Goal: Information Seeking & Learning: Find specific fact

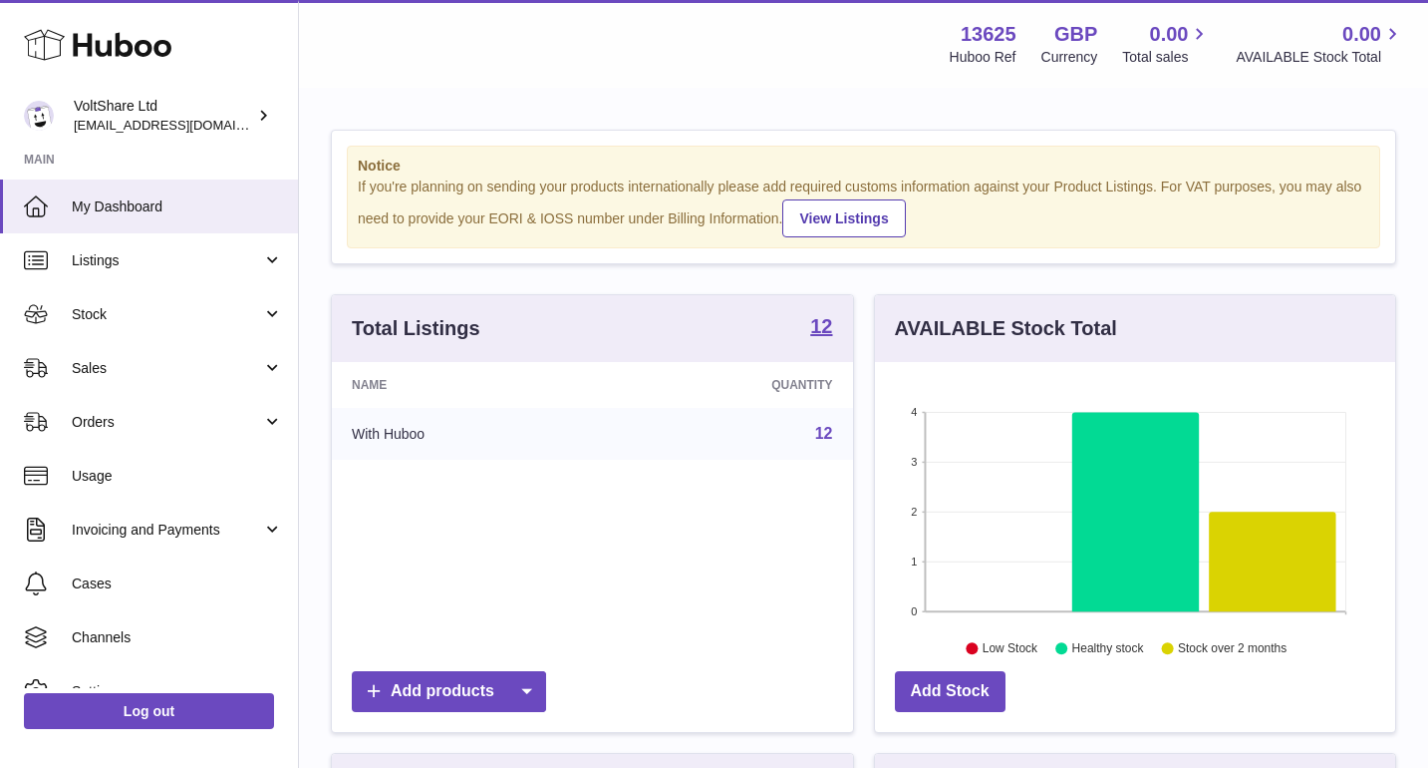
scroll to position [311, 520]
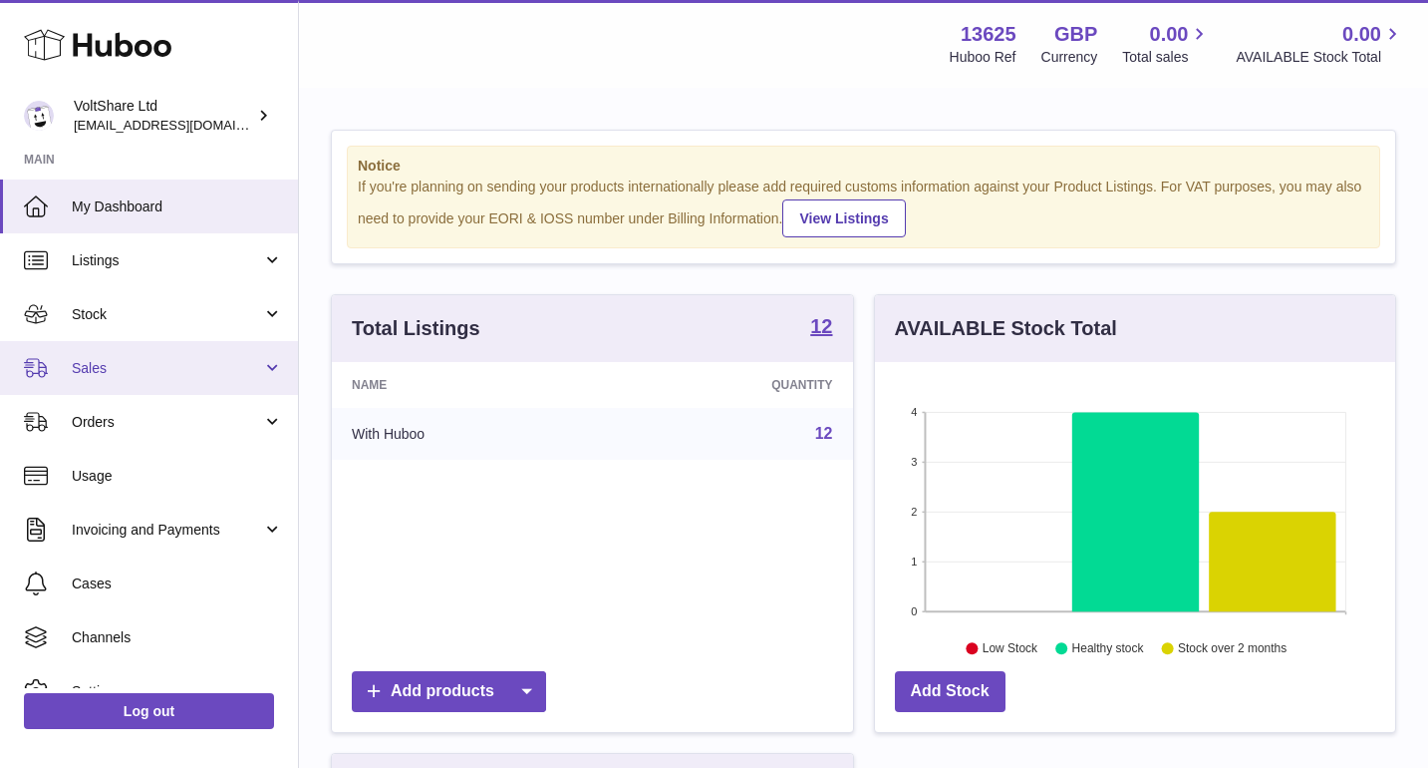
click at [166, 366] on span "Sales" at bounding box center [167, 368] width 190 height 19
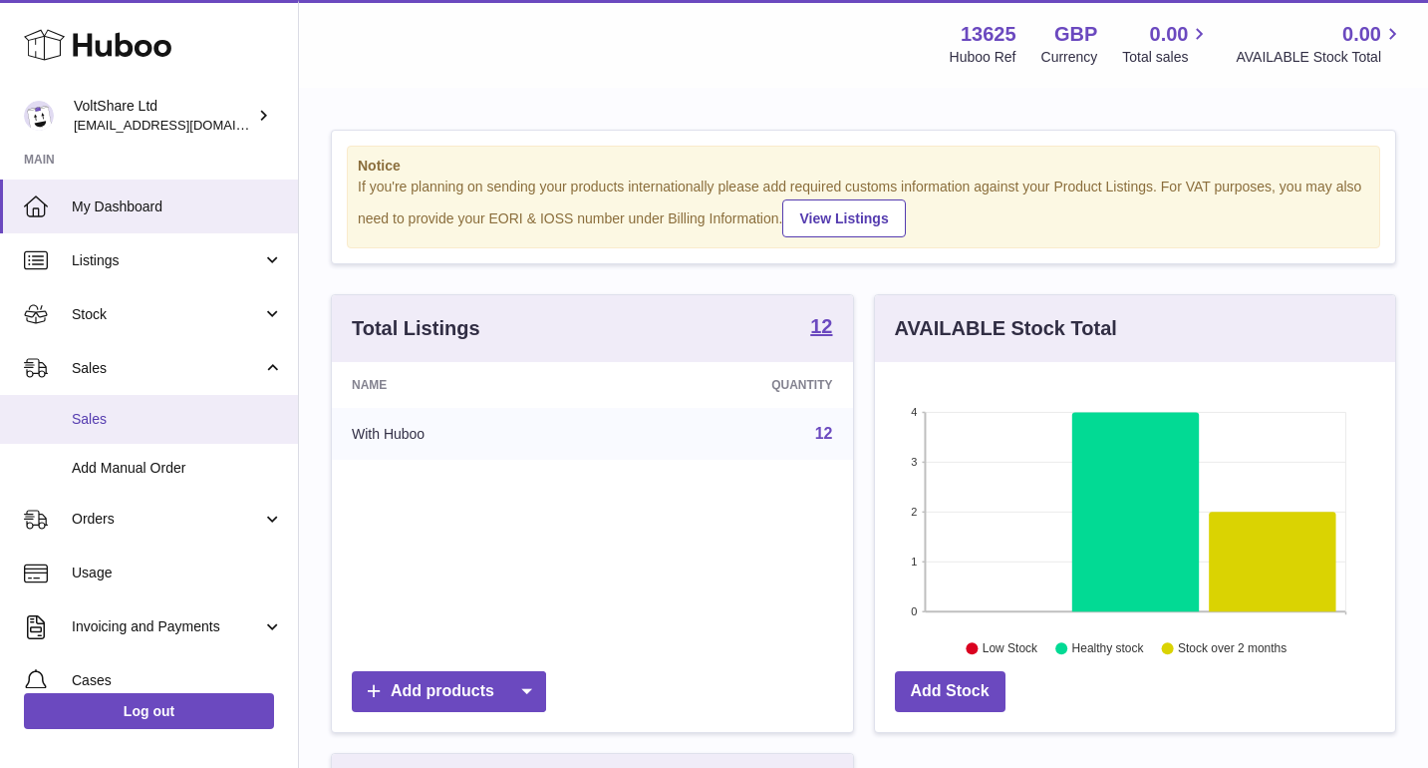
click at [177, 411] on span "Sales" at bounding box center [177, 419] width 211 height 19
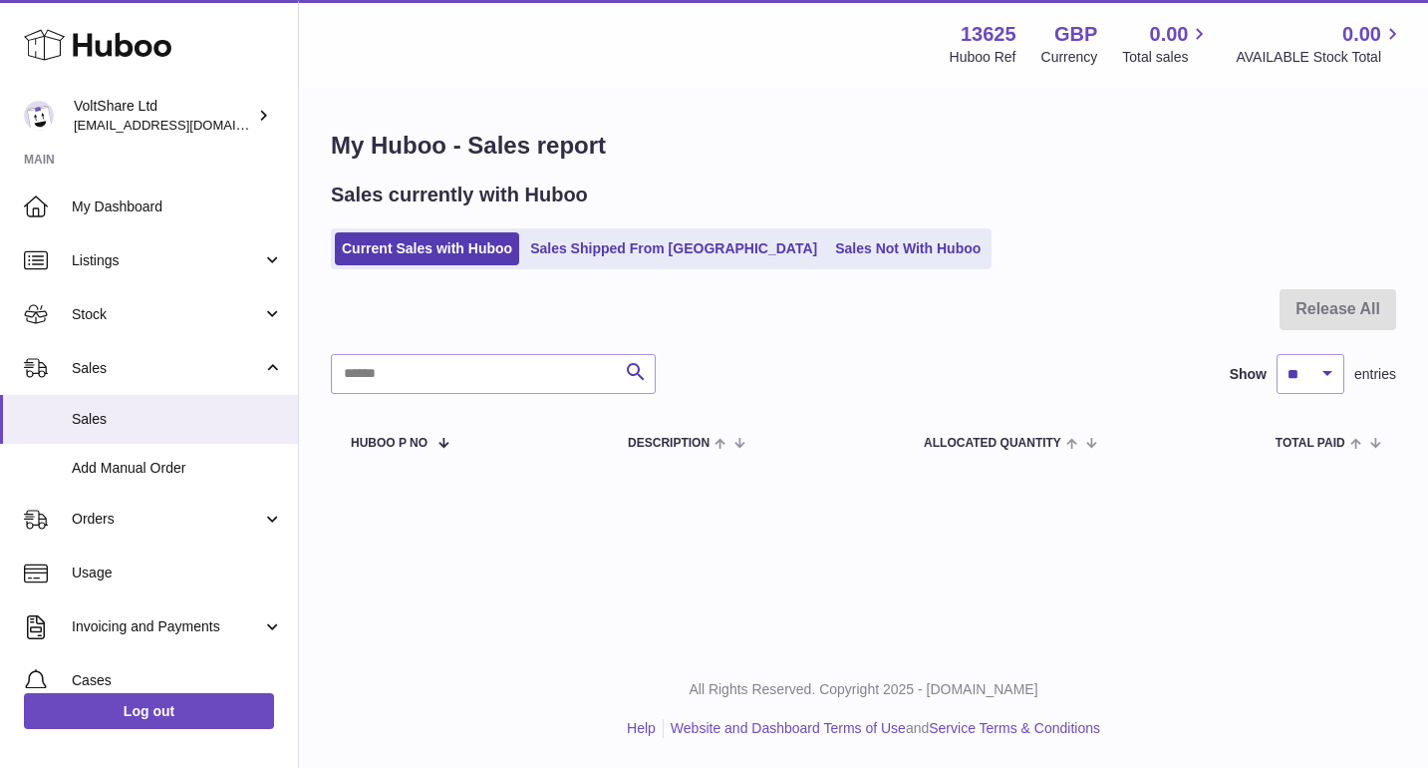
click at [622, 228] on ul "Current Sales with Huboo Sales Shipped From Huboo Sales Not With Huboo" at bounding box center [661, 248] width 661 height 41
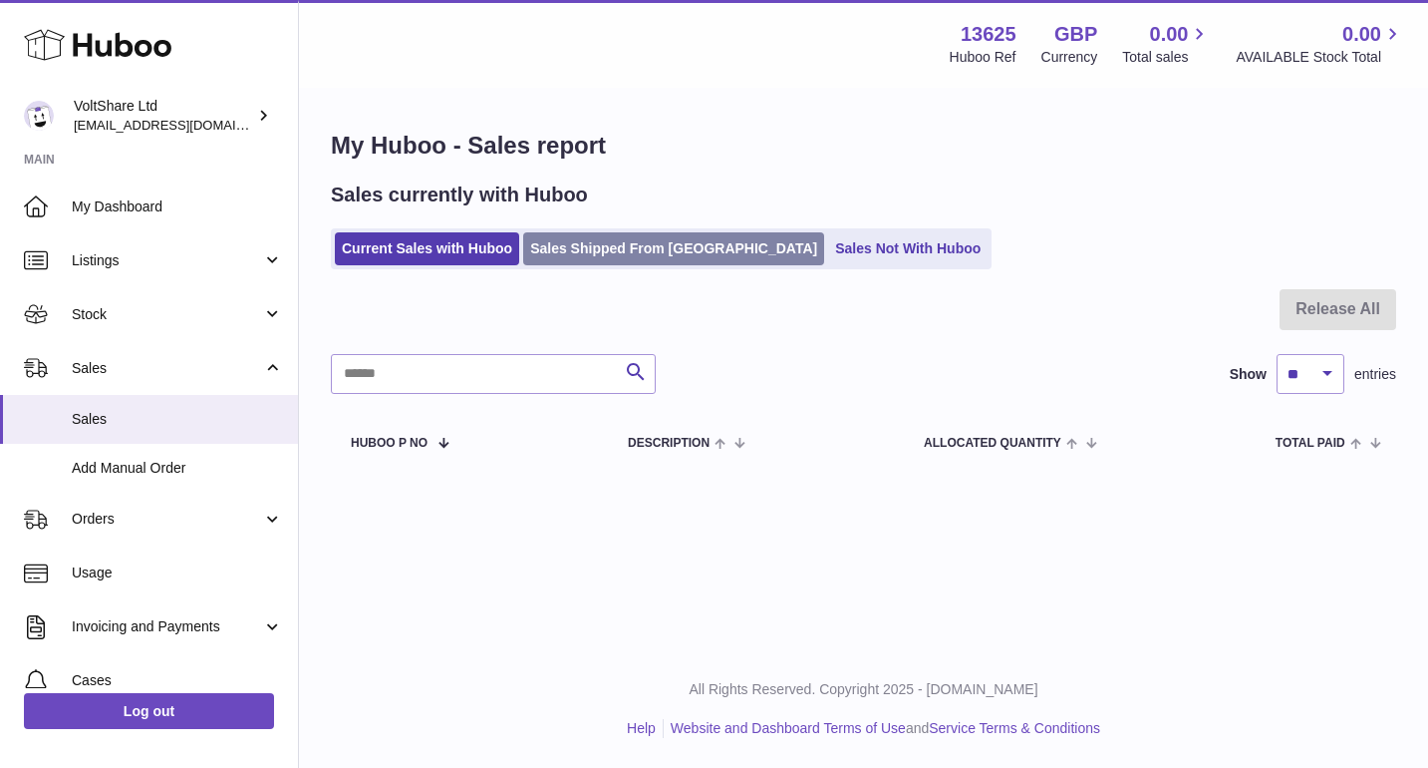
click at [622, 263] on link "Sales Shipped From [GEOGRAPHIC_DATA]" at bounding box center [673, 248] width 301 height 33
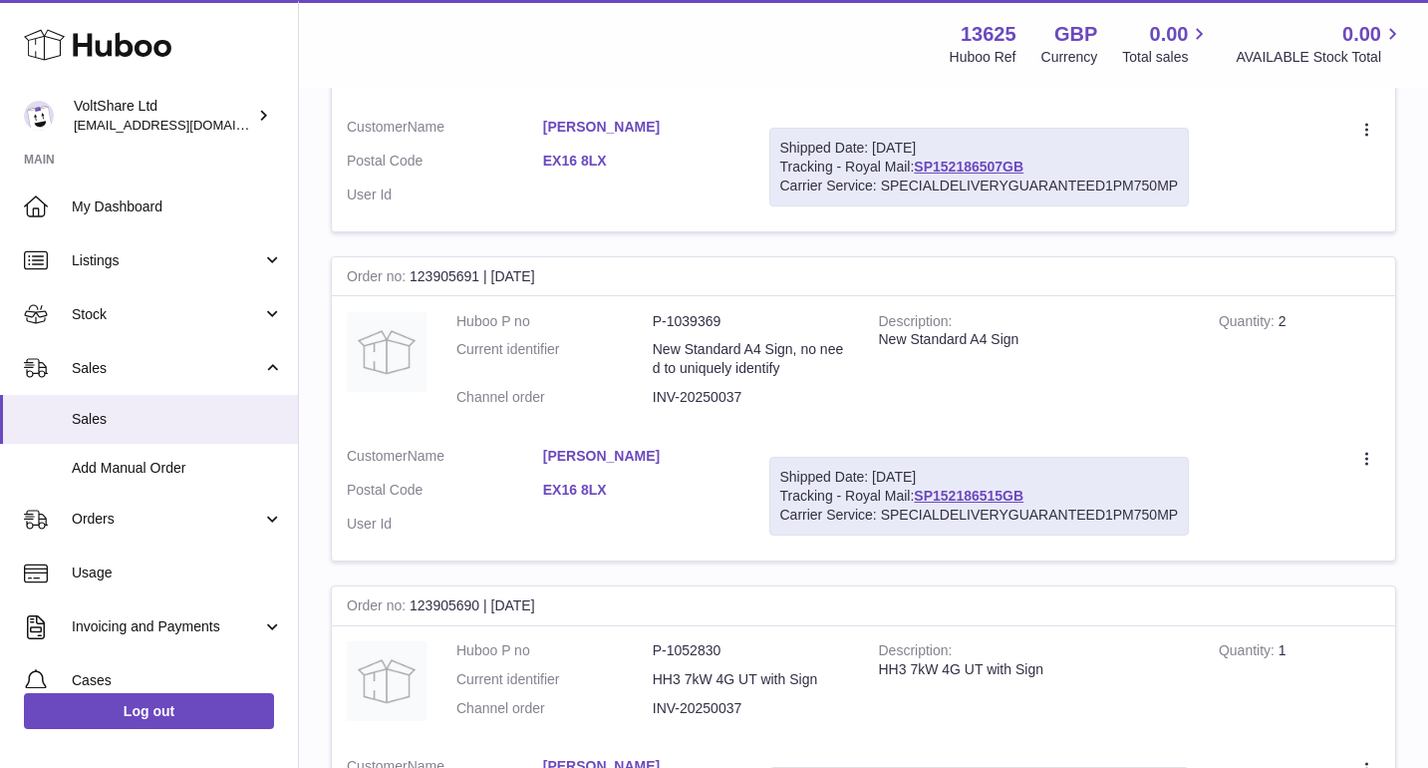
scroll to position [2237, 0]
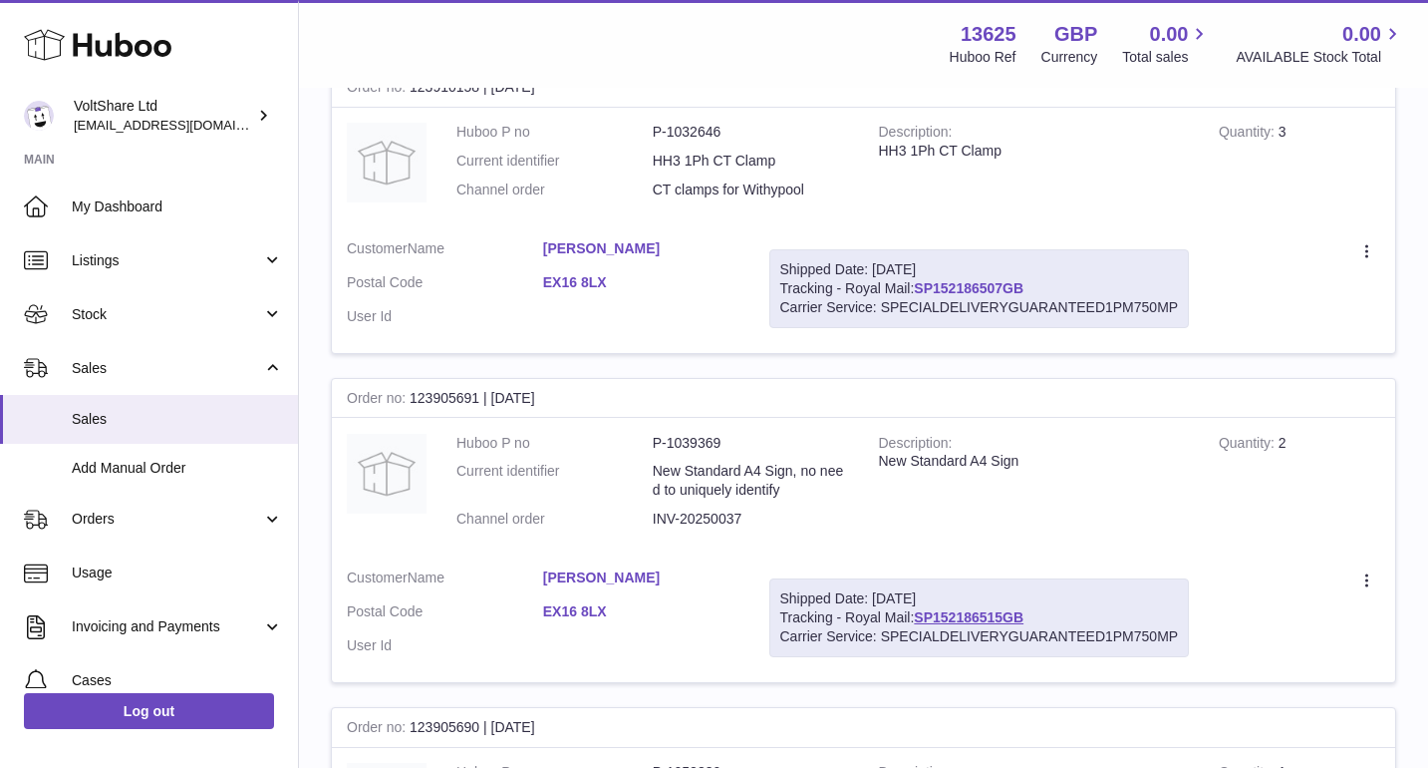
click at [974, 280] on link "SP152186507GB" at bounding box center [969, 288] width 110 height 16
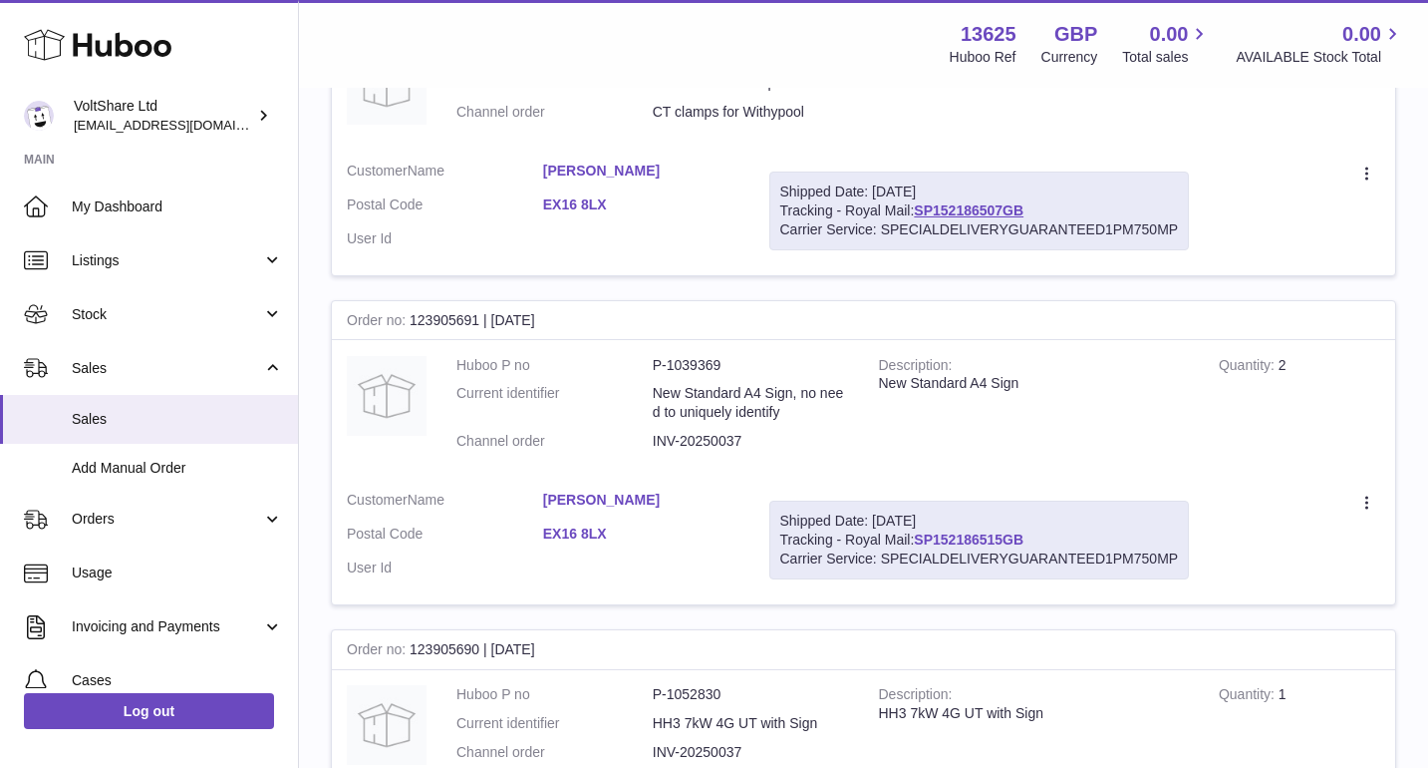
scroll to position [2429, 0]
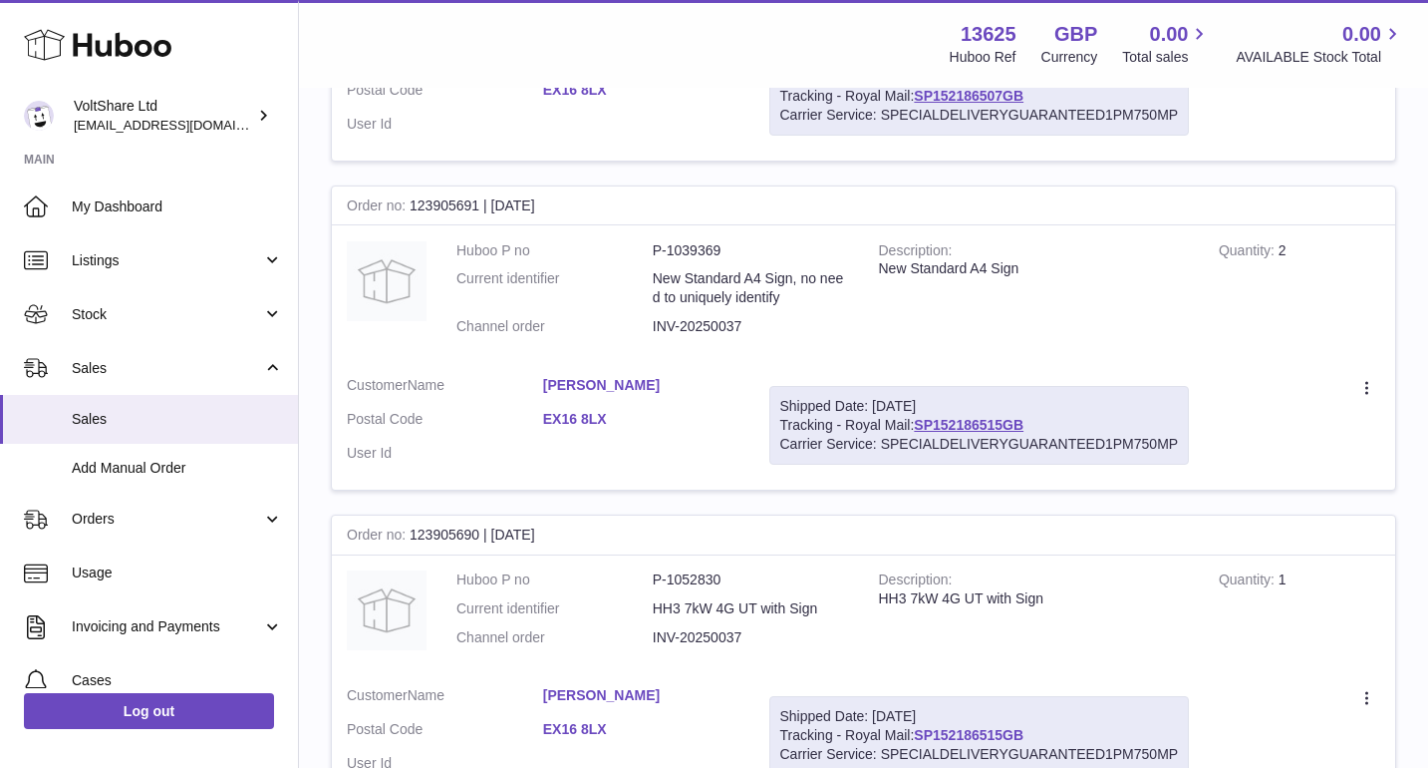
click at [963, 727] on link "SP152186515GB" at bounding box center [969, 735] width 110 height 16
click at [710, 317] on dd "INV-20250037" at bounding box center [751, 326] width 196 height 19
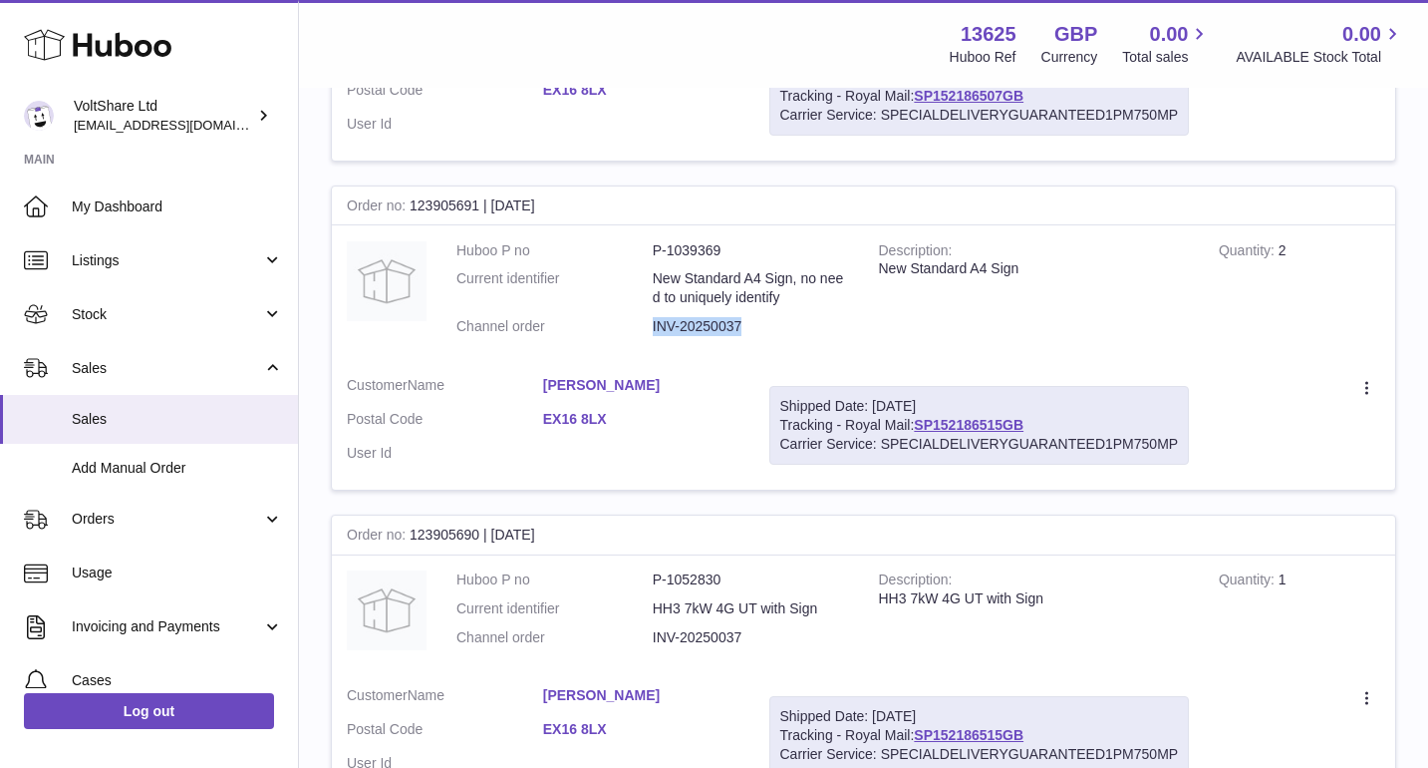
click at [710, 317] on dd "INV-20250037" at bounding box center [751, 326] width 196 height 19
click at [720, 317] on dd "INV-20250037" at bounding box center [751, 326] width 196 height 19
drag, startPoint x: 742, startPoint y: 285, endPoint x: 649, endPoint y: 283, distance: 92.7
click at [649, 283] on dl "Huboo P no P-1039369 Current identifier New Standard A4 Sign, no need to unique…" at bounding box center [653, 294] width 393 height 106
copy dl "INV-20250037"
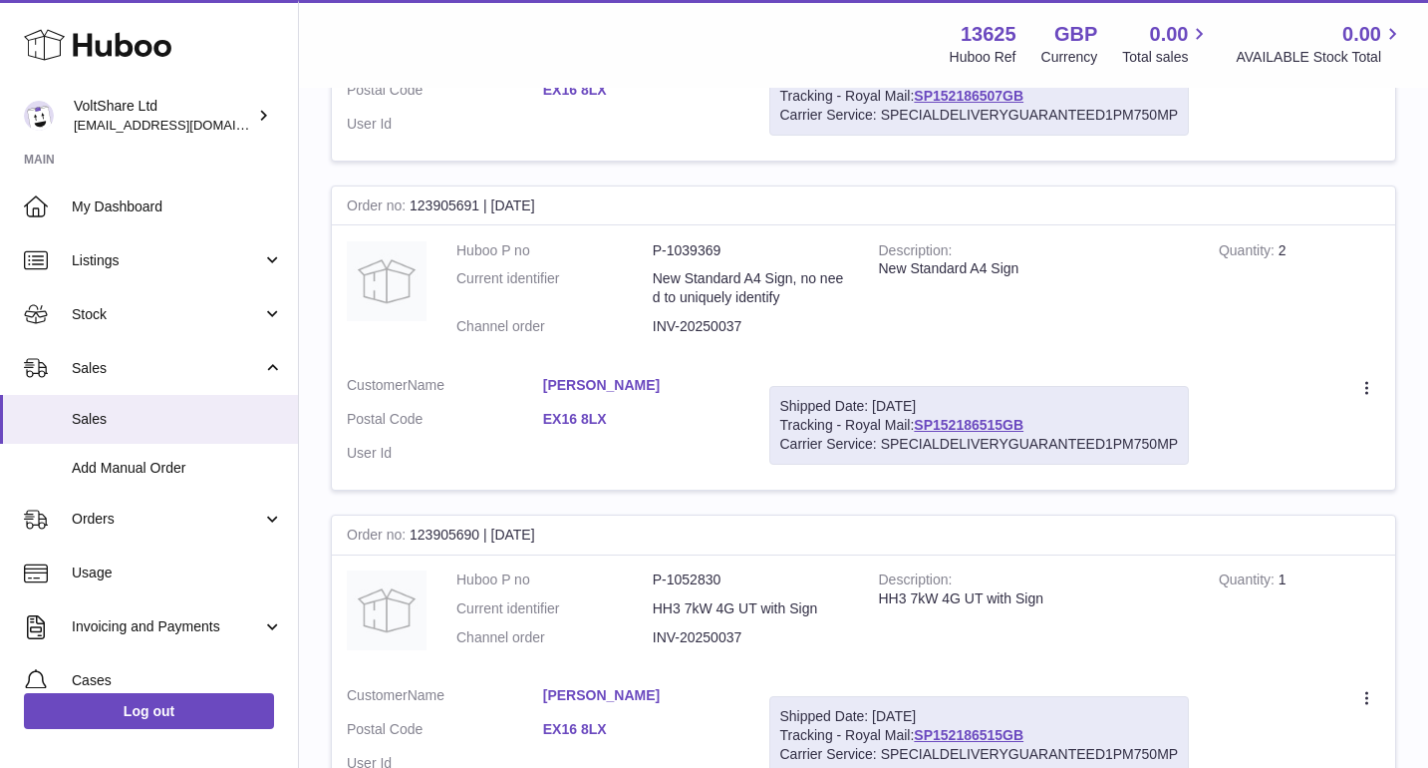
click at [716, 628] on dd "INV-20250037" at bounding box center [751, 637] width 196 height 19
click at [730, 628] on dd "INV-20250037" at bounding box center [751, 637] width 196 height 19
click at [748, 628] on dd "INV-20250037" at bounding box center [751, 637] width 196 height 19
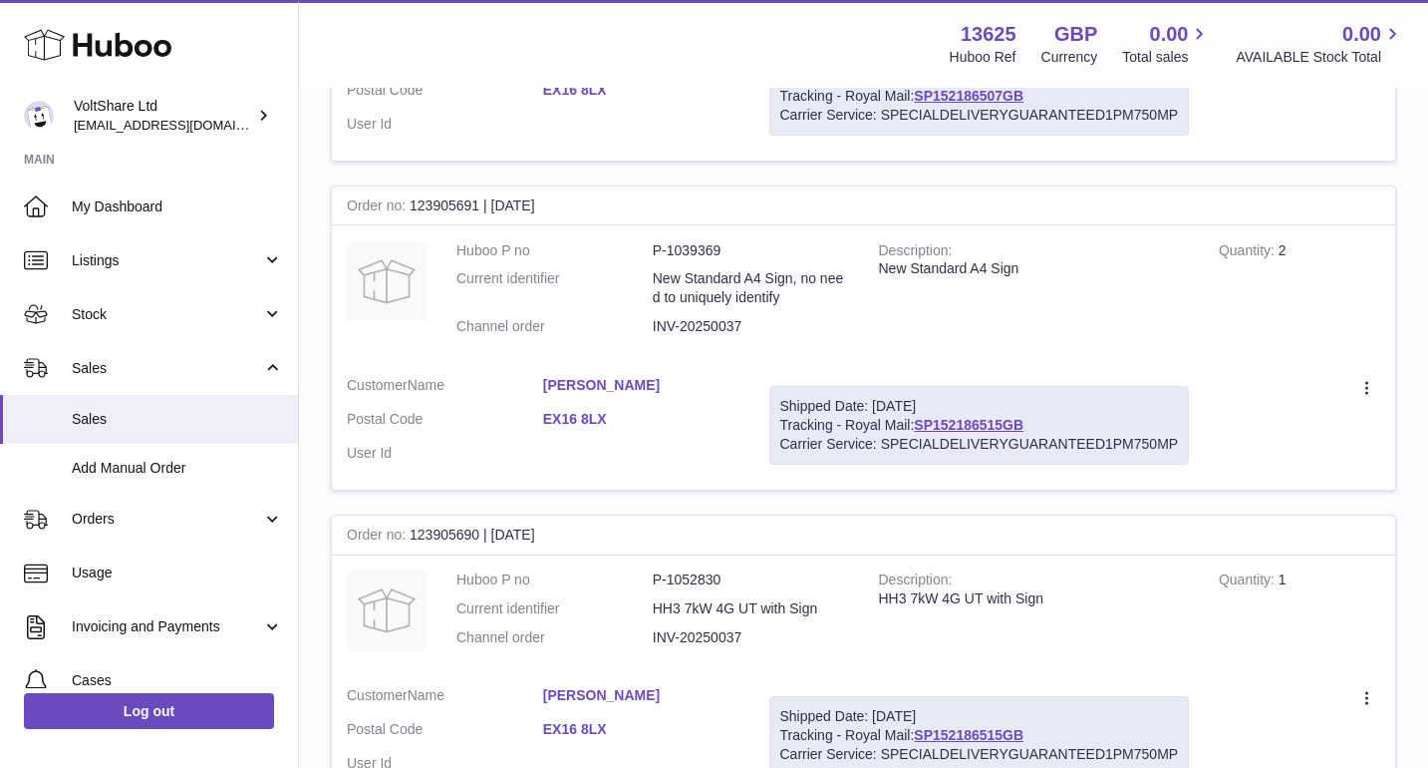
scroll to position [2071, 0]
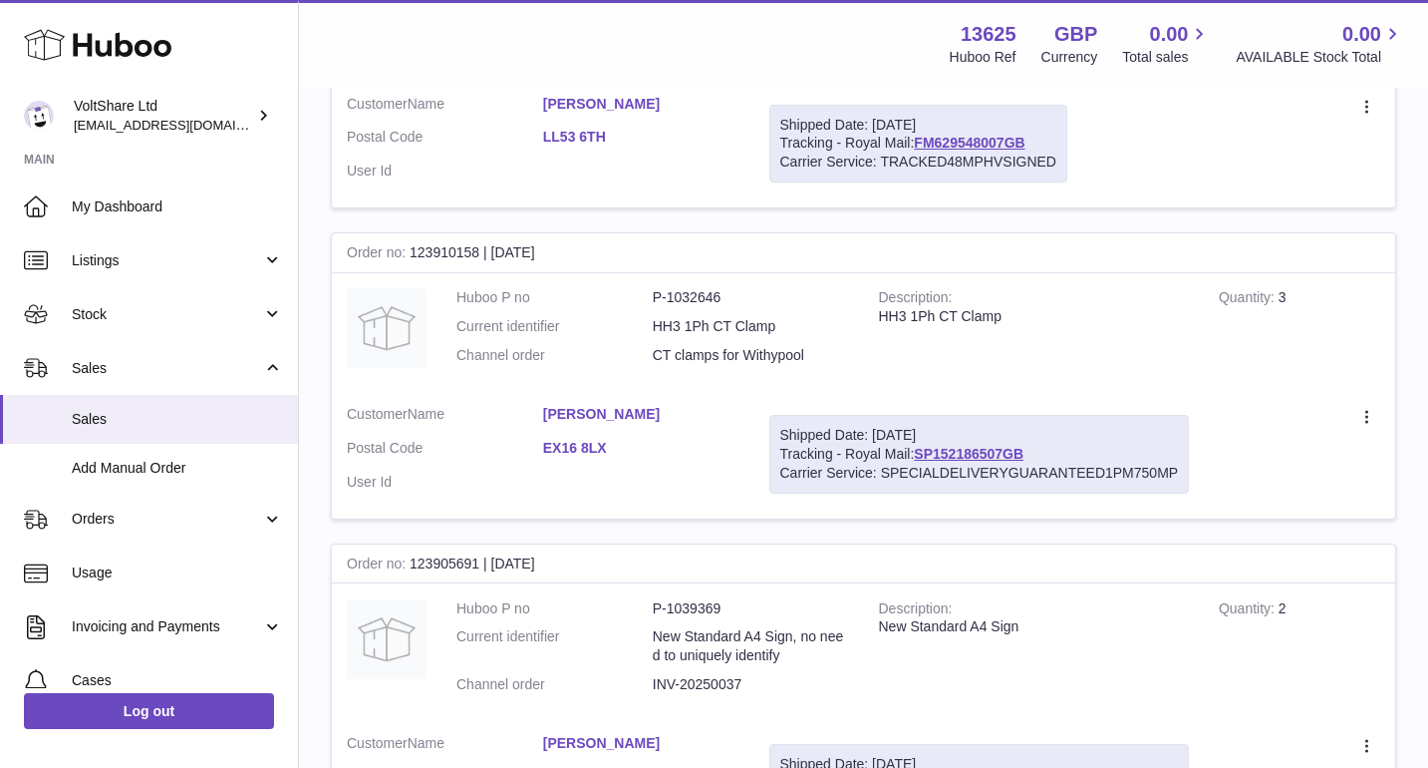
drag, startPoint x: 812, startPoint y: 320, endPoint x: 649, endPoint y: 317, distance: 163.5
click at [649, 317] on dl "Huboo P no P-1032646 Current identifier HH3 1Ph CT Clamp Channel order CT clamp…" at bounding box center [653, 331] width 393 height 87
copy dl "CT clamps for Withypool"
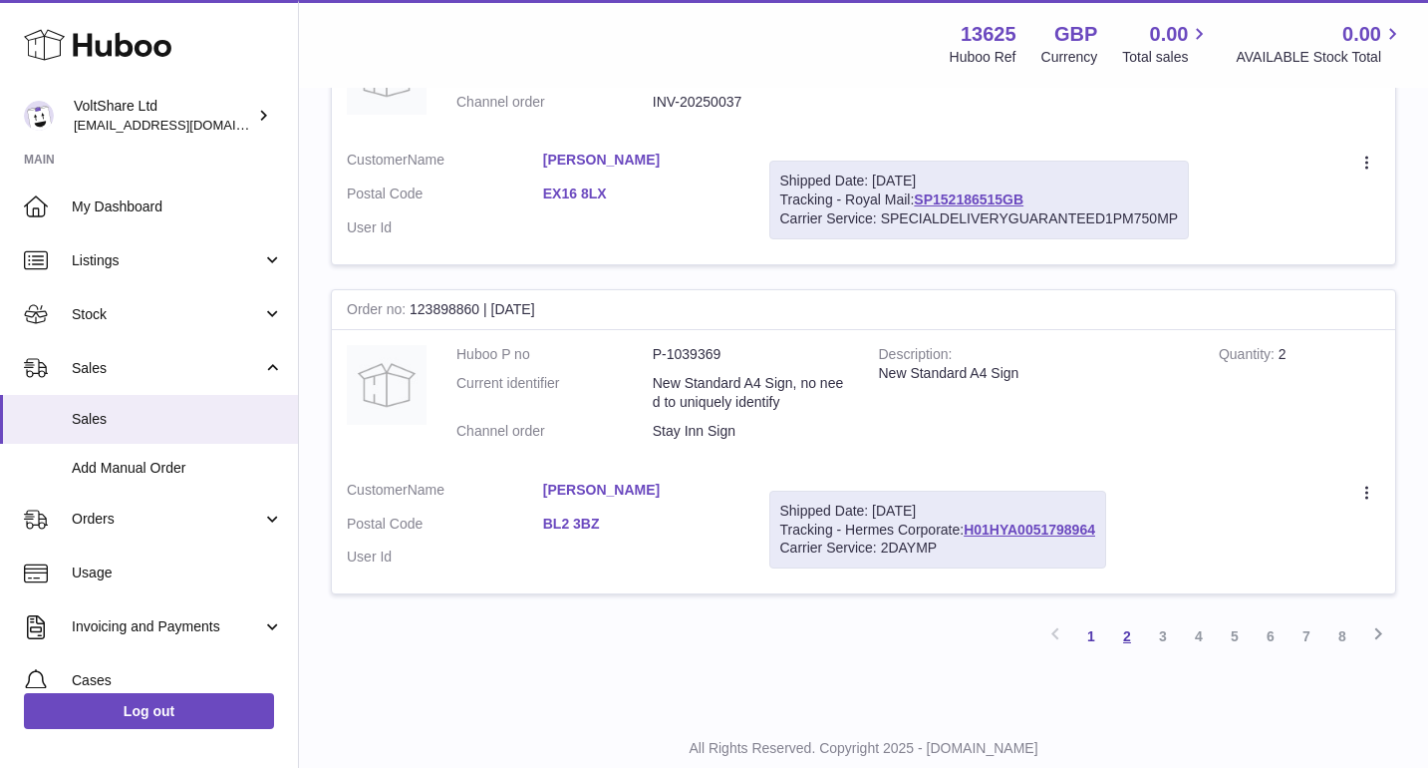
click at [1123, 618] on link "2" at bounding box center [1127, 636] width 36 height 36
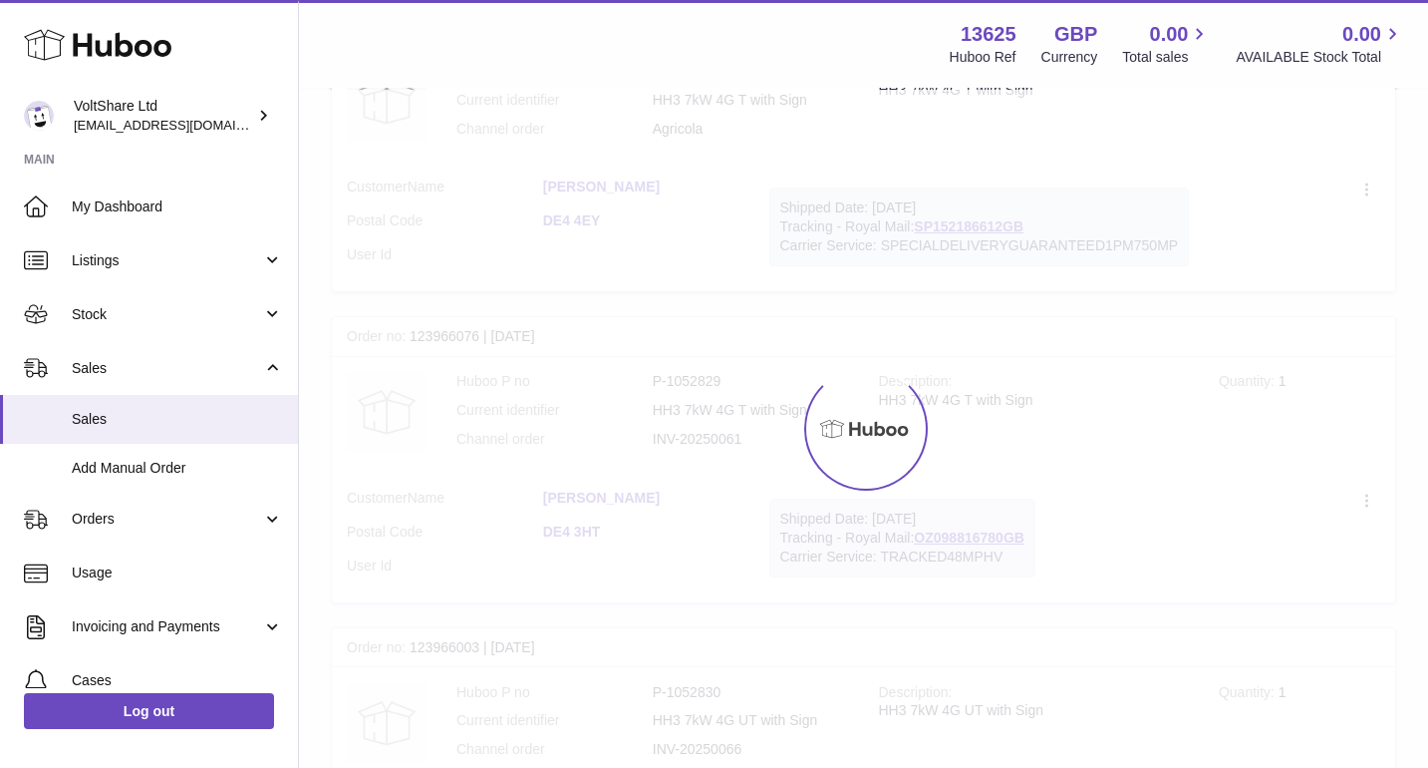
scroll to position [90, 0]
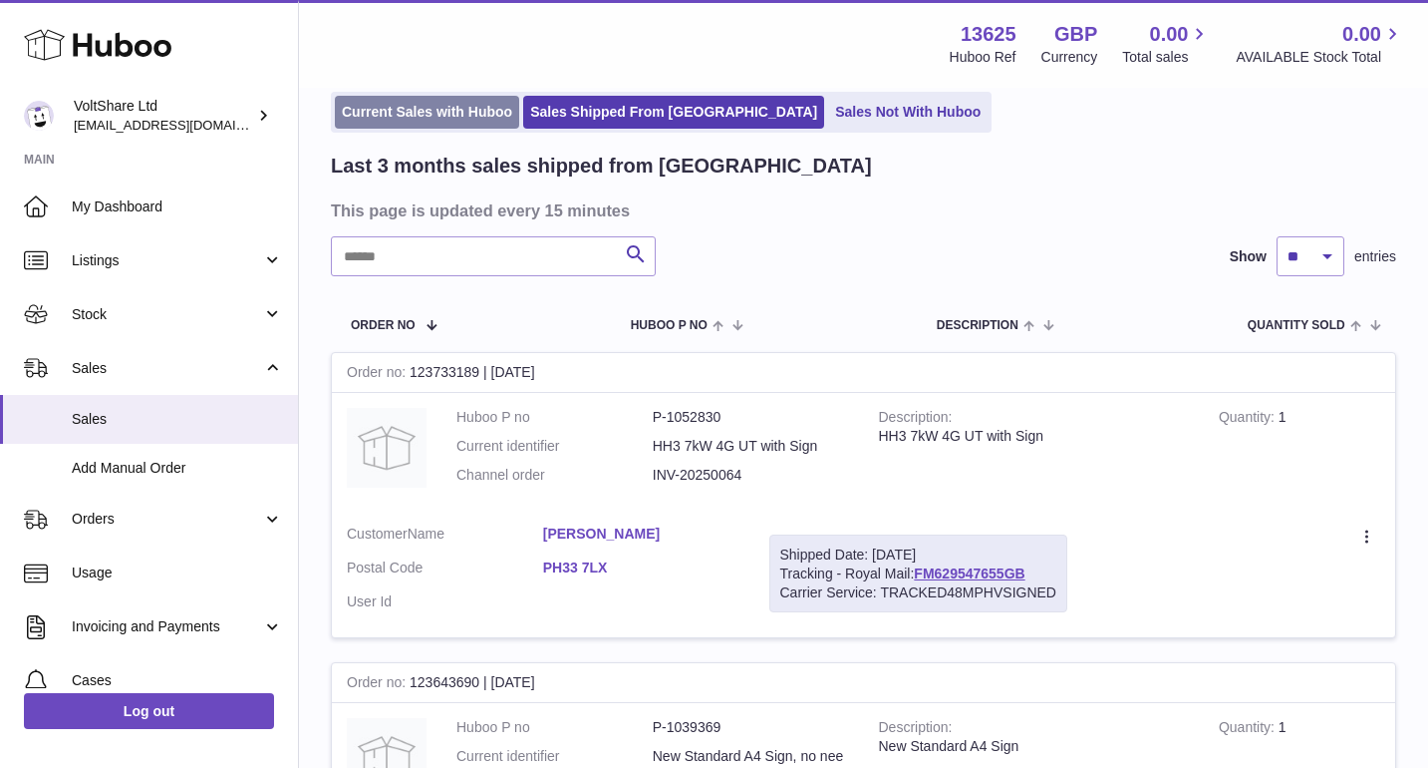
click at [409, 112] on link "Current Sales with Huboo" at bounding box center [427, 112] width 184 height 33
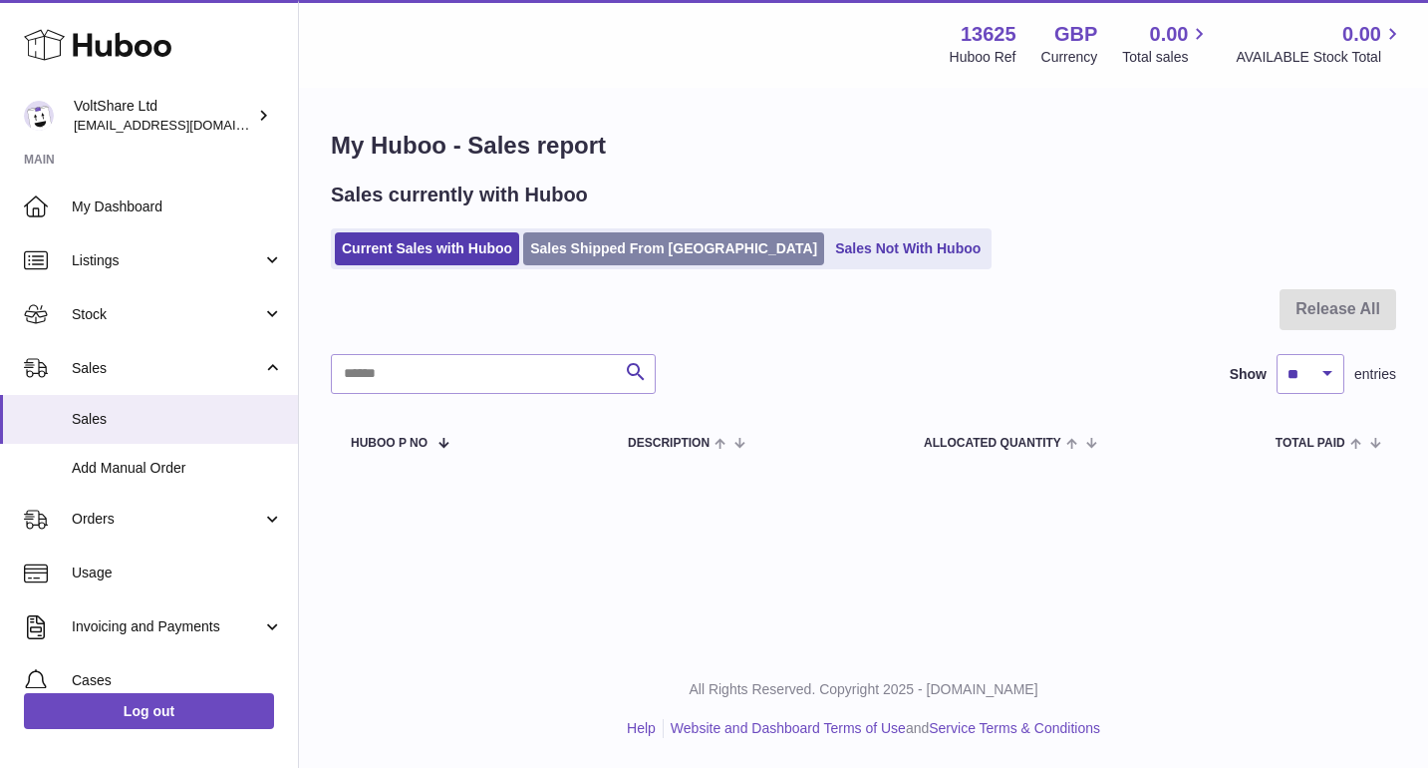
click at [609, 246] on link "Sales Shipped From [GEOGRAPHIC_DATA]" at bounding box center [673, 248] width 301 height 33
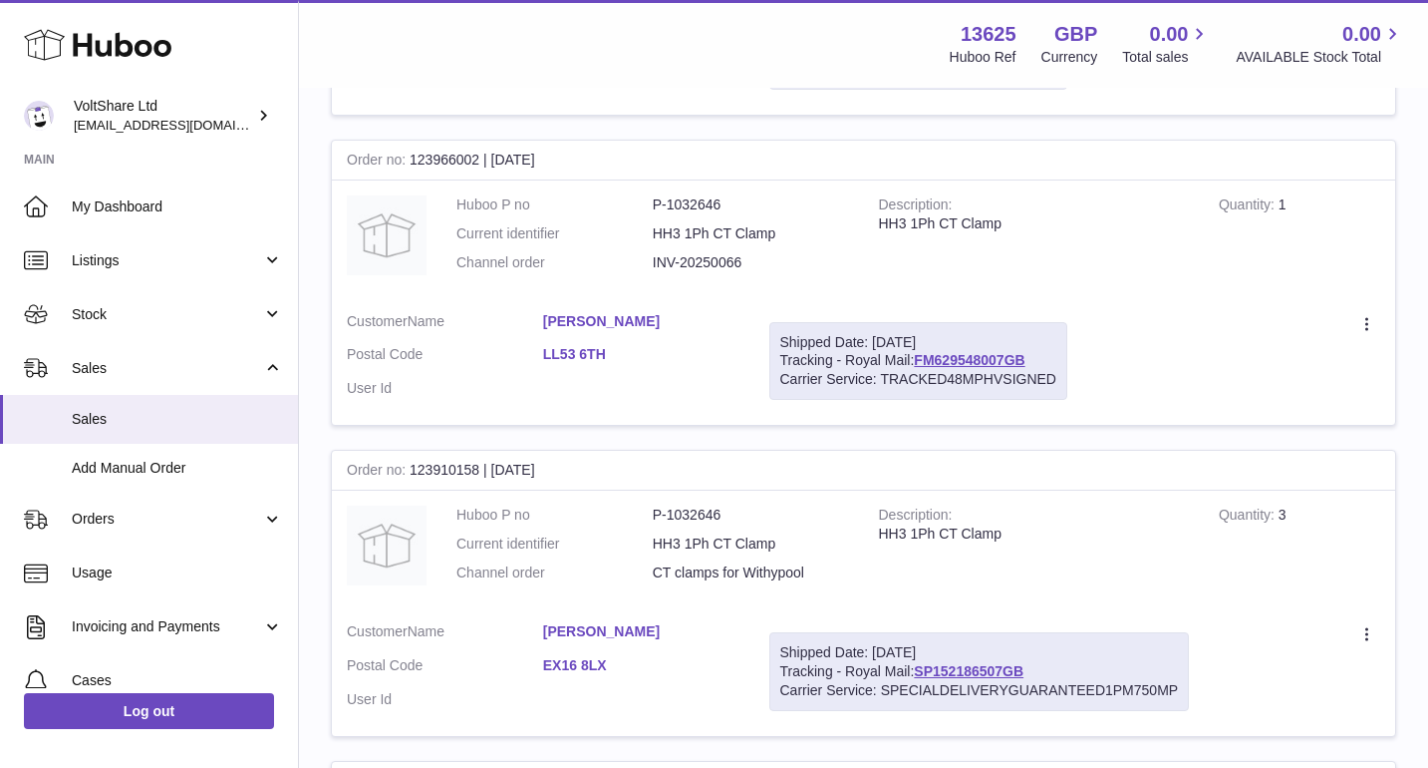
scroll to position [1891, 0]
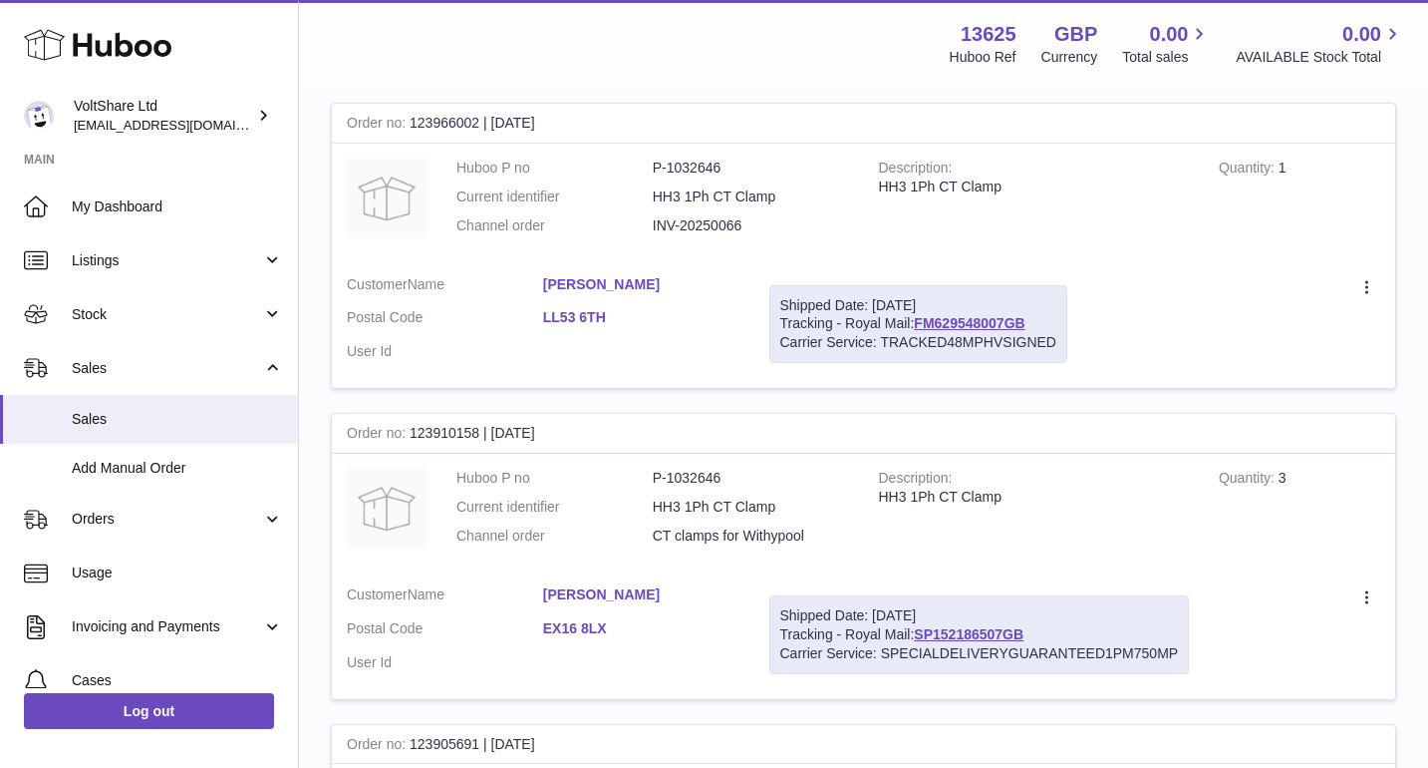
click at [655, 585] on link "[PERSON_NAME]" at bounding box center [641, 594] width 196 height 19
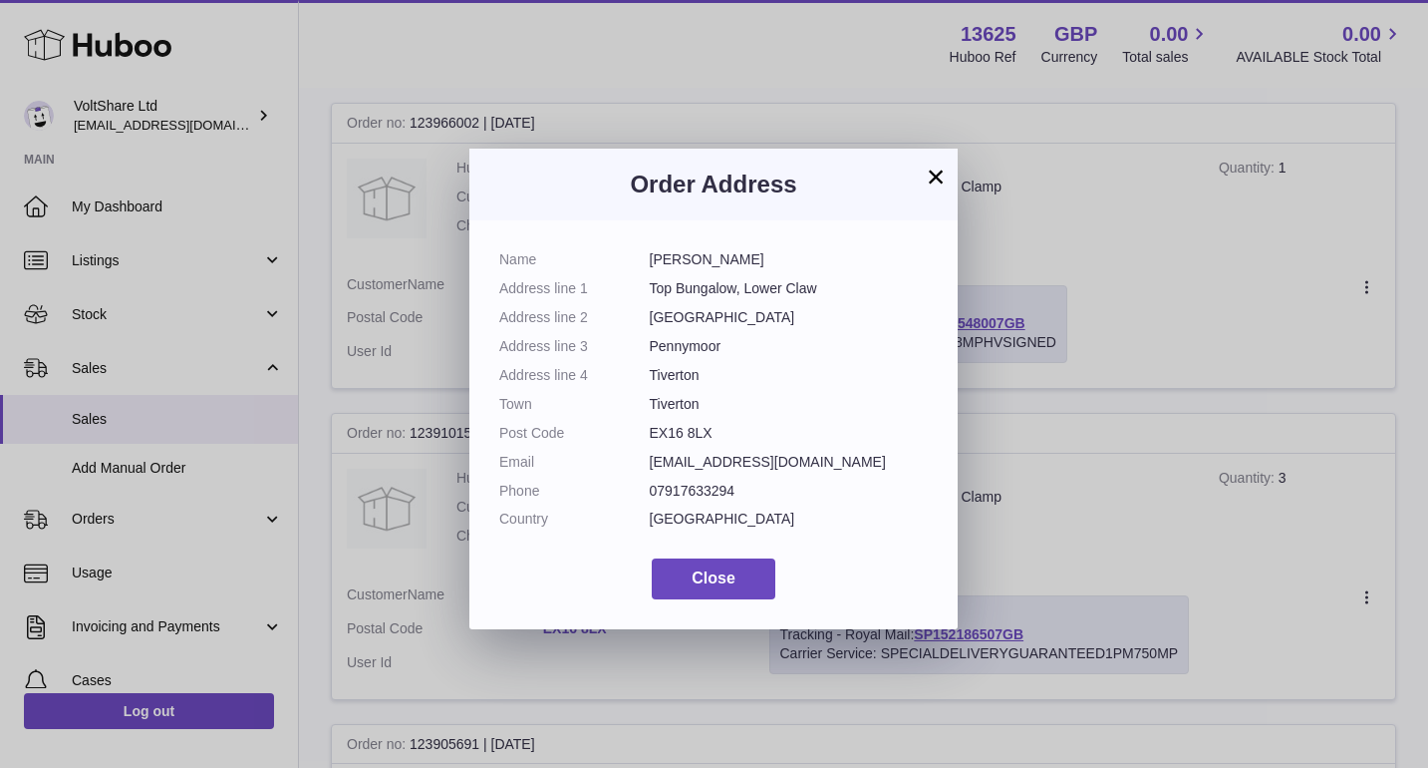
click at [672, 425] on dd "EX16 8LX" at bounding box center [789, 433] width 279 height 19
copy dl "EX16 8LX"
click at [676, 470] on dl "Name [PERSON_NAME] Address line [GEOGRAPHIC_DATA] Address line 2 Way Village Ad…" at bounding box center [713, 394] width 429 height 288
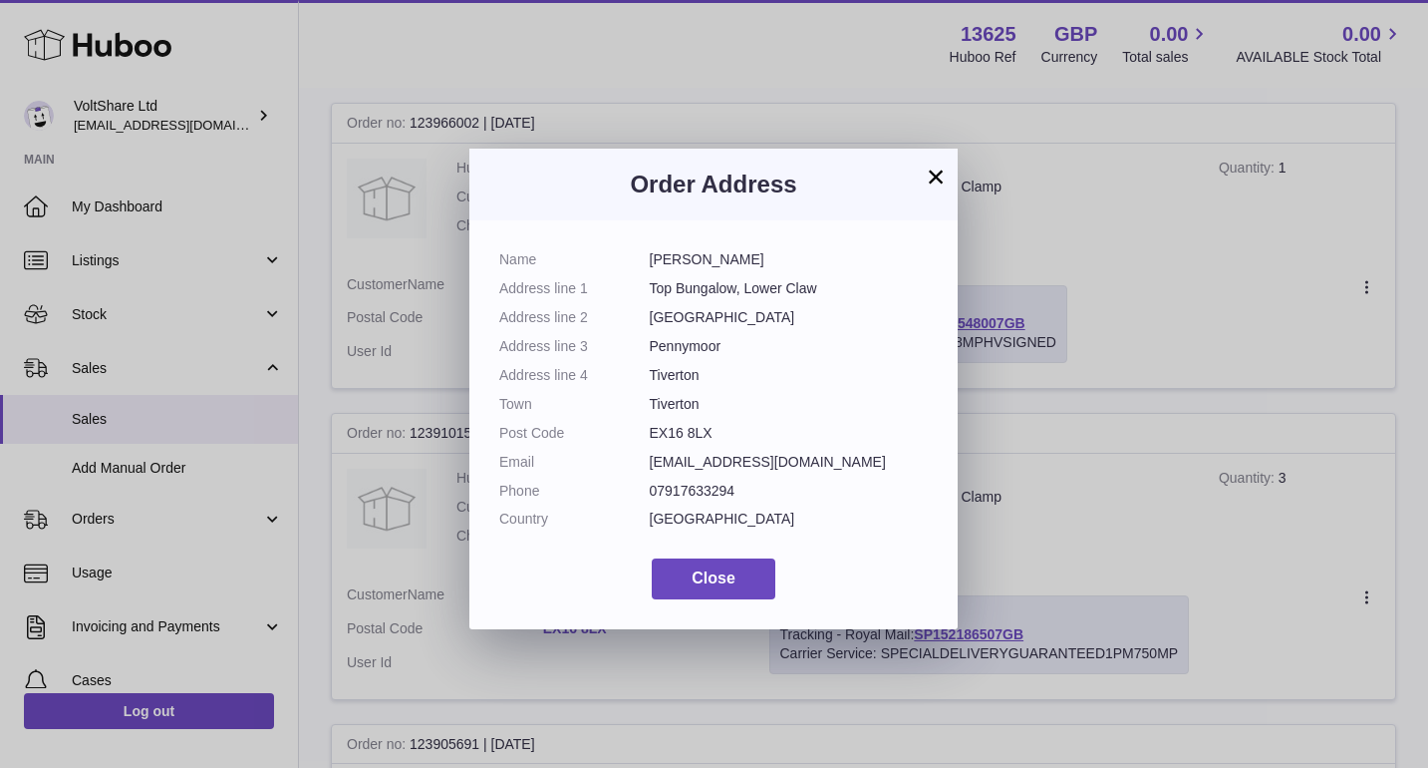
click at [680, 481] on dd "07917633294" at bounding box center [789, 490] width 279 height 19
copy dl "07917633294"
